Goal: Information Seeking & Learning: Learn about a topic

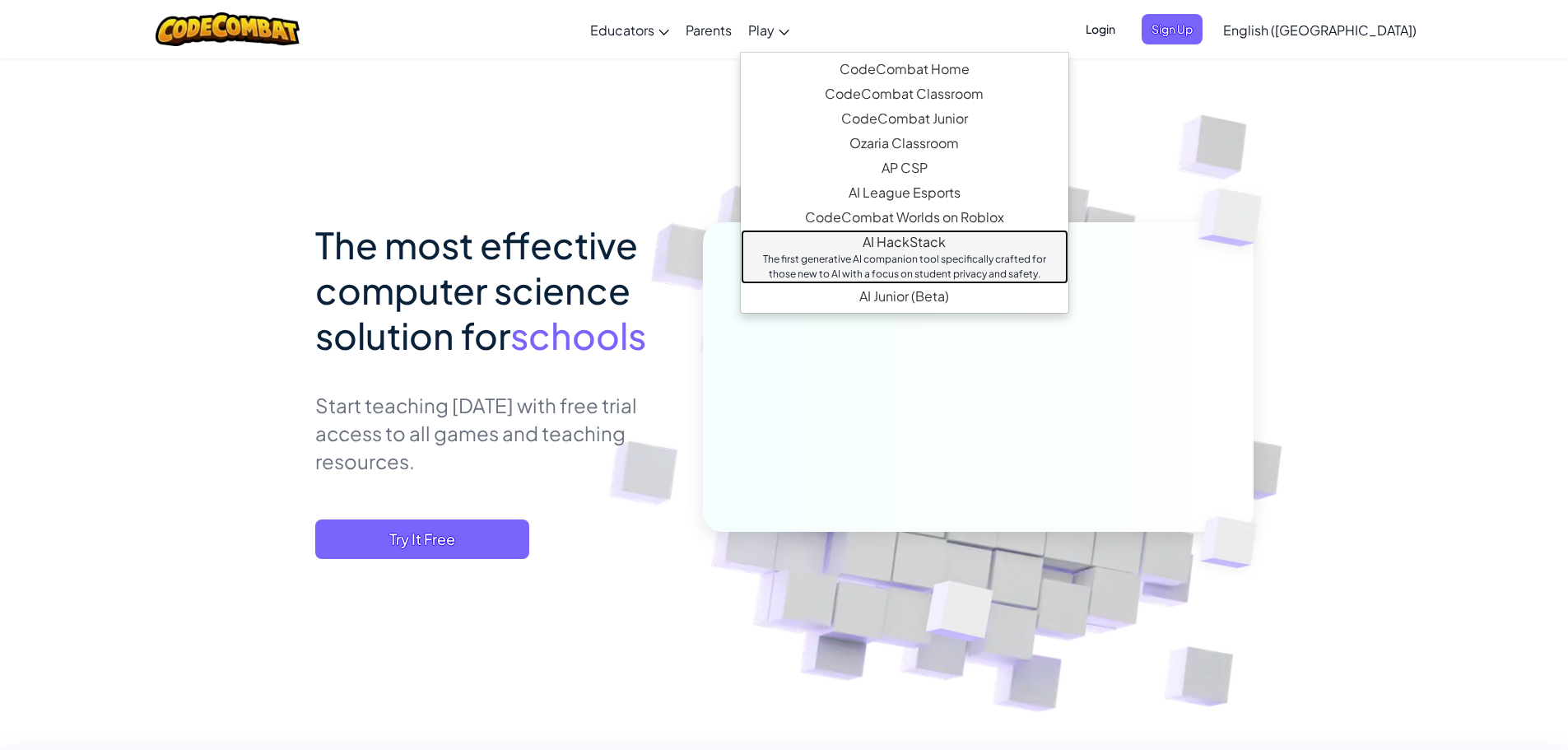
click at [958, 266] on div "The first generative AI companion tool specifically crafted for those new to AI…" at bounding box center [905, 267] width 294 height 30
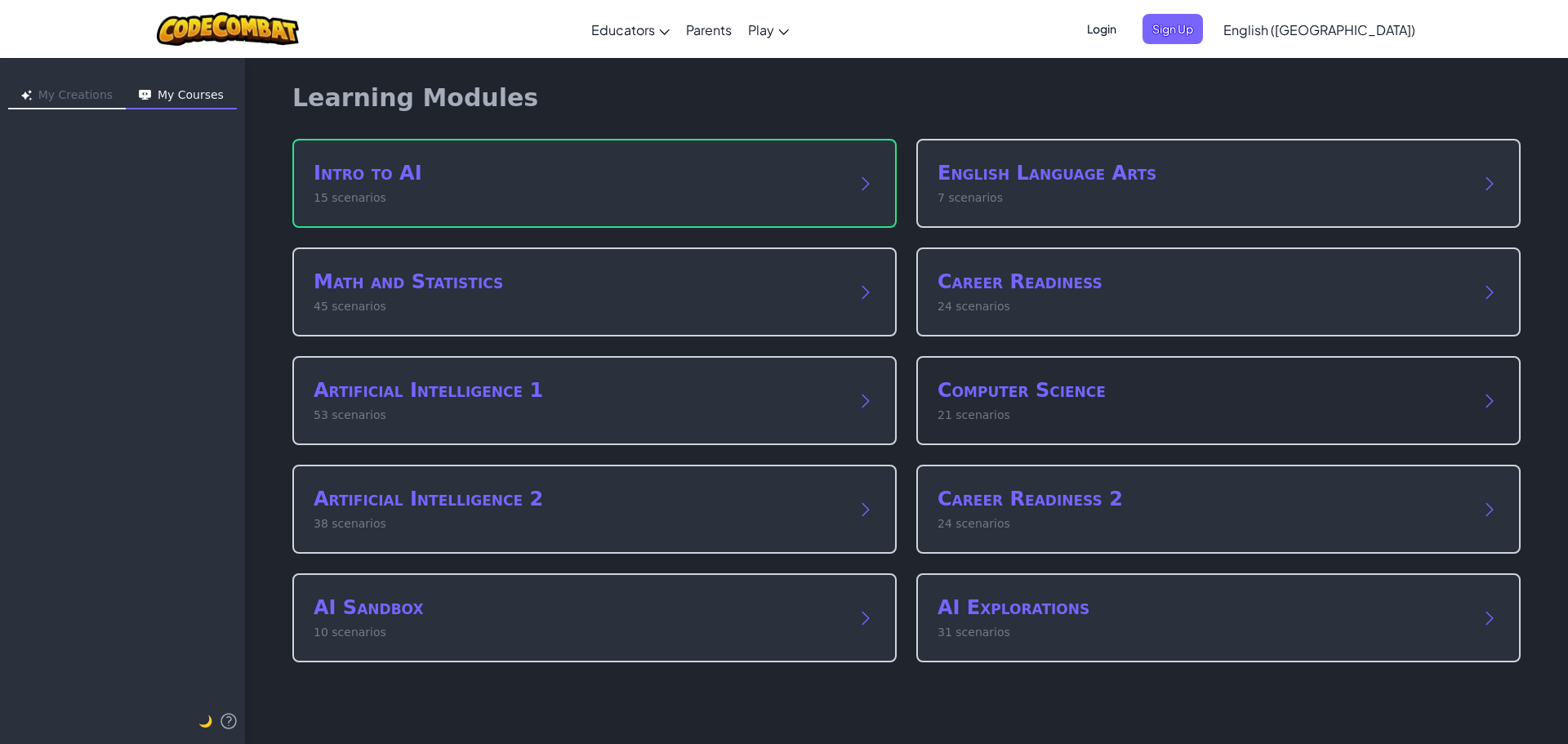
click at [1047, 396] on h2 "Computer Science" at bounding box center [1202, 390] width 529 height 26
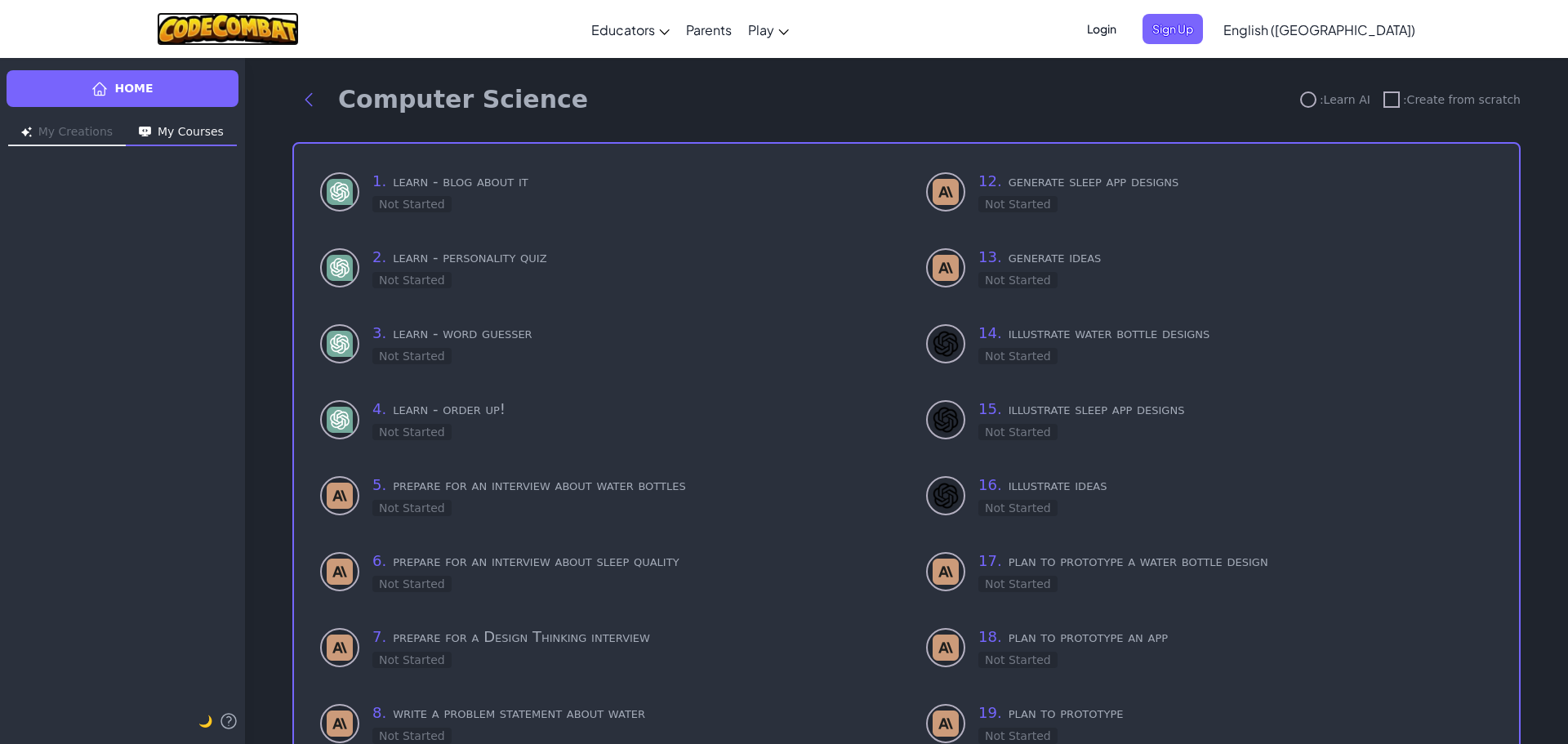
click at [239, 12] on img at bounding box center [228, 29] width 143 height 34
